Goal: Task Accomplishment & Management: Manage account settings

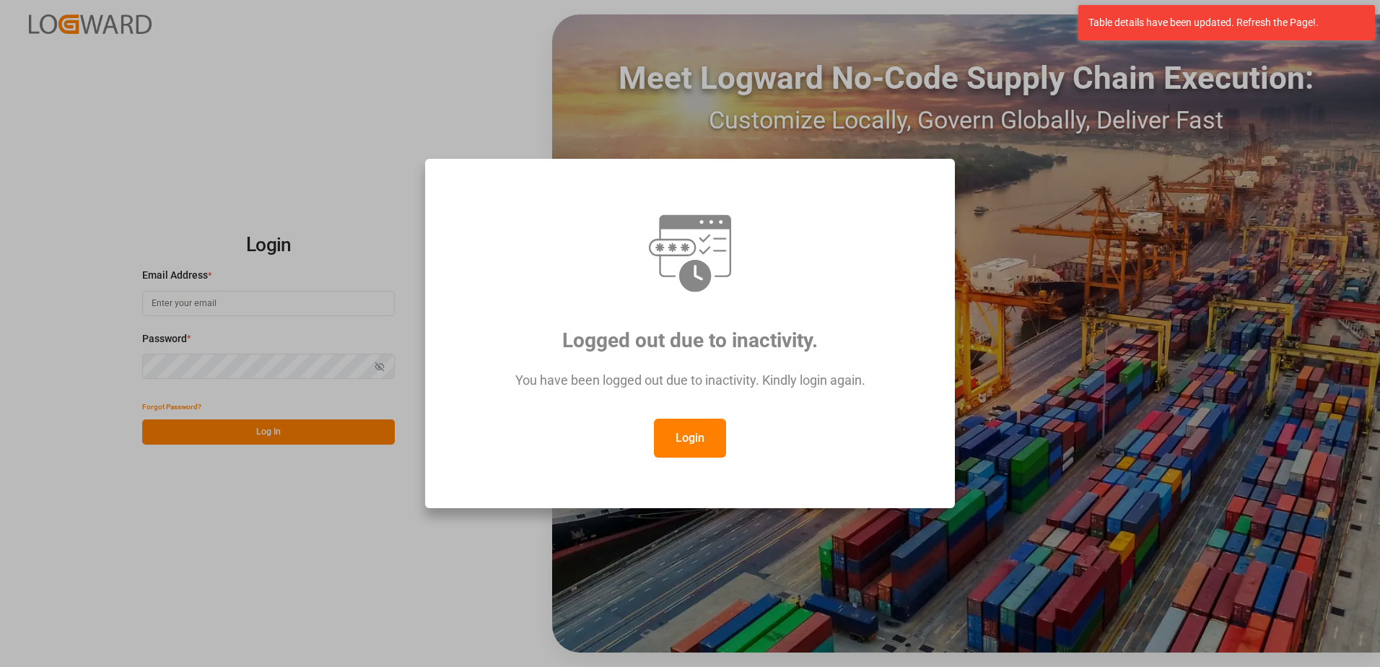
type input "[PERSON_NAME][EMAIL_ADDRESS][PERSON_NAME][DOMAIN_NAME]"
click at [331, 259] on div "Logged out due to inactivity. You have been logged out due to inactivity. Kindl…" at bounding box center [690, 333] width 1380 height 667
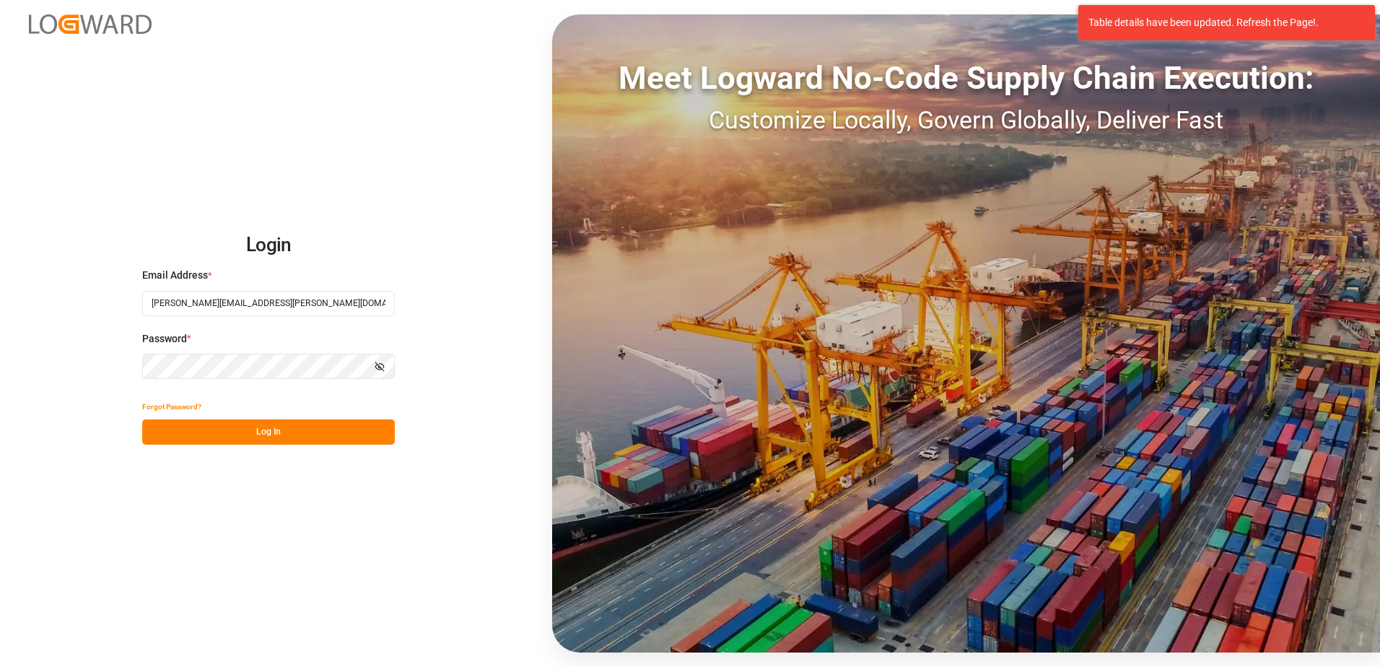
click at [281, 434] on button "Log In" at bounding box center [268, 431] width 253 height 25
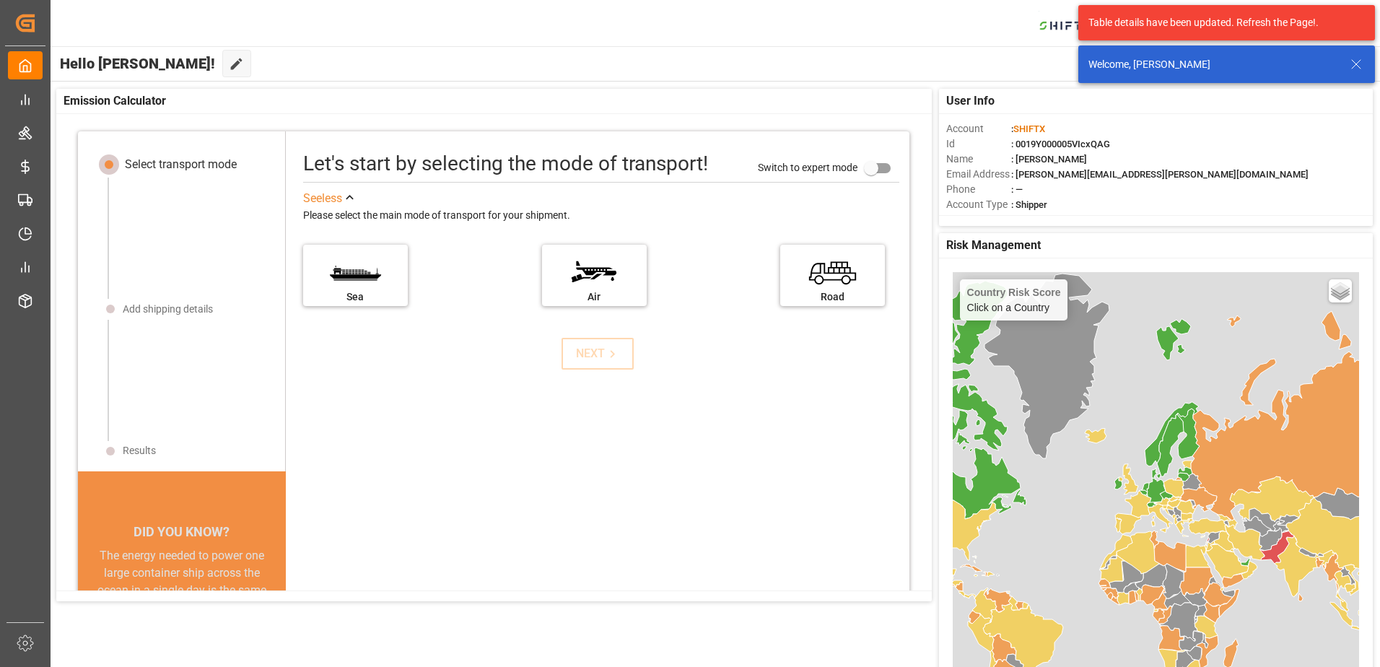
click at [1354, 65] on icon at bounding box center [1355, 64] width 17 height 17
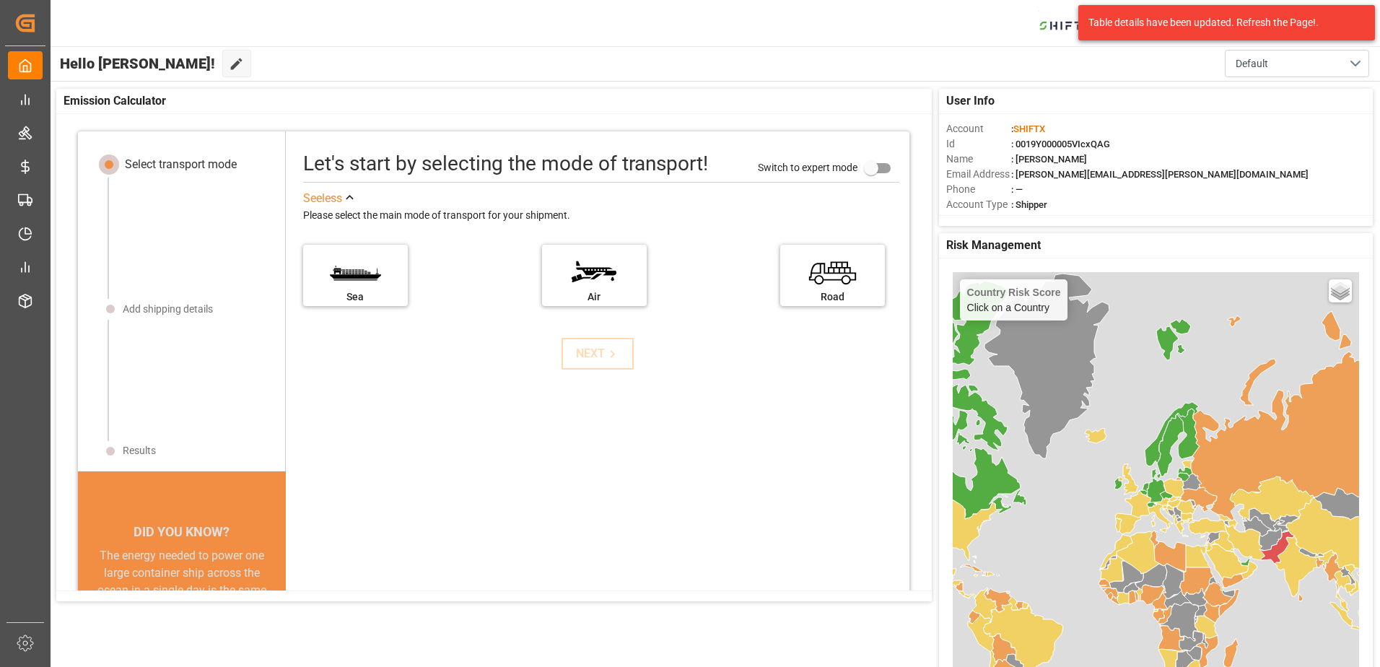
click at [874, 27] on div "SHIFTX 2 Notifications Only show unread All Mark all categories read Uploads Ma…" at bounding box center [709, 23] width 1339 height 46
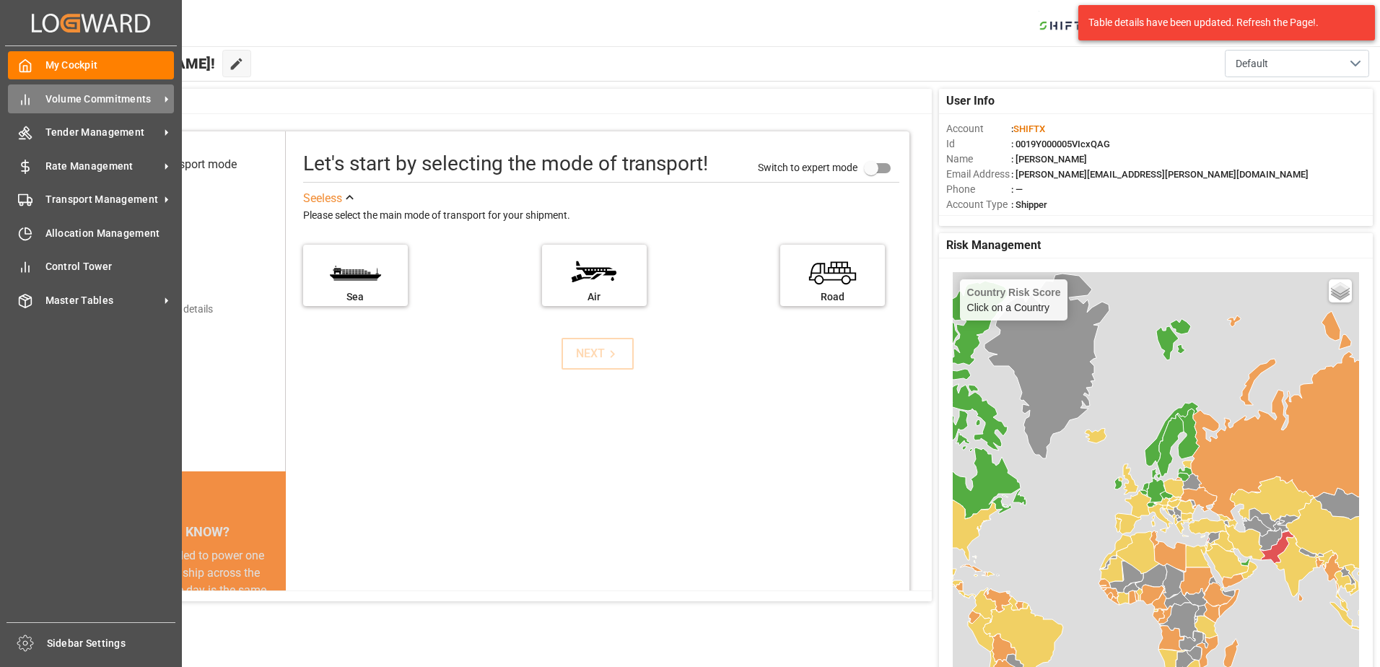
click at [101, 103] on span "Volume Commitments" at bounding box center [102, 99] width 114 height 15
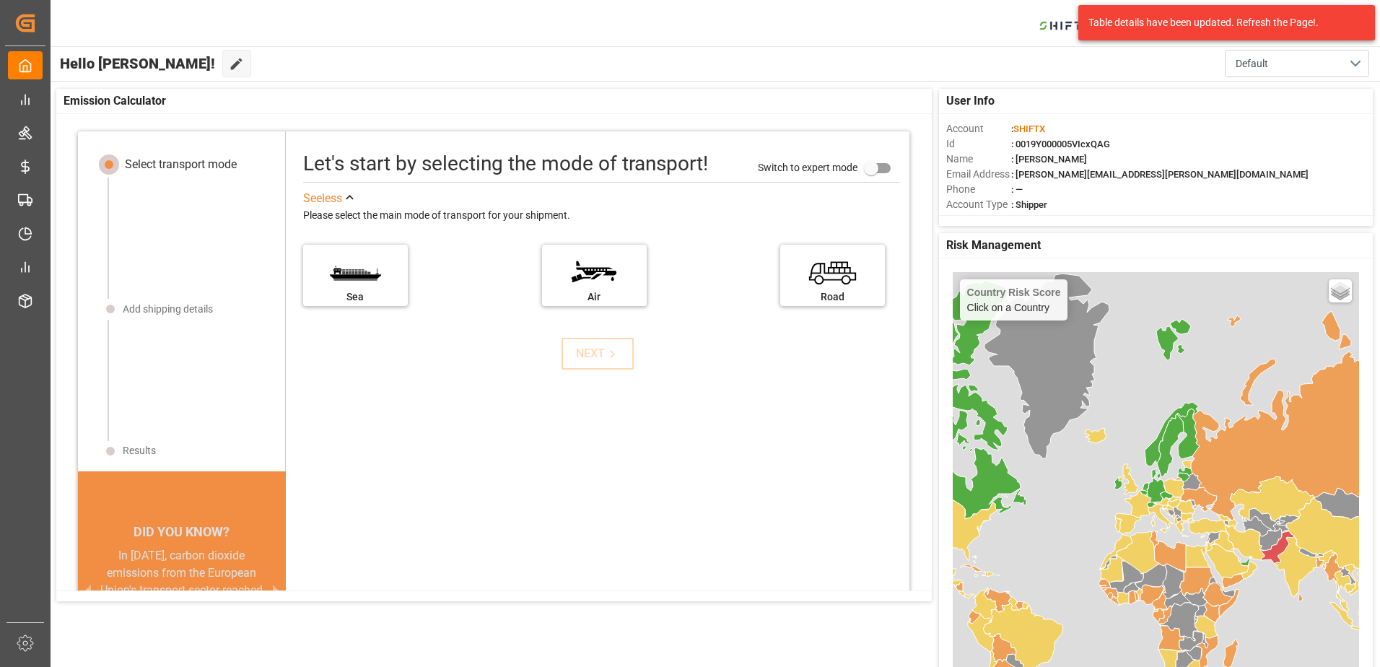
click at [495, 56] on div "Hello [PERSON_NAME]! Edit Cockpit Default" at bounding box center [714, 63] width 1331 height 35
click at [950, 25] on div "SHIFTX 2 Notifications Only show unread All Mark all categories read Uploads Ma…" at bounding box center [709, 23] width 1339 height 46
